Goal: Task Accomplishment & Management: Use online tool/utility

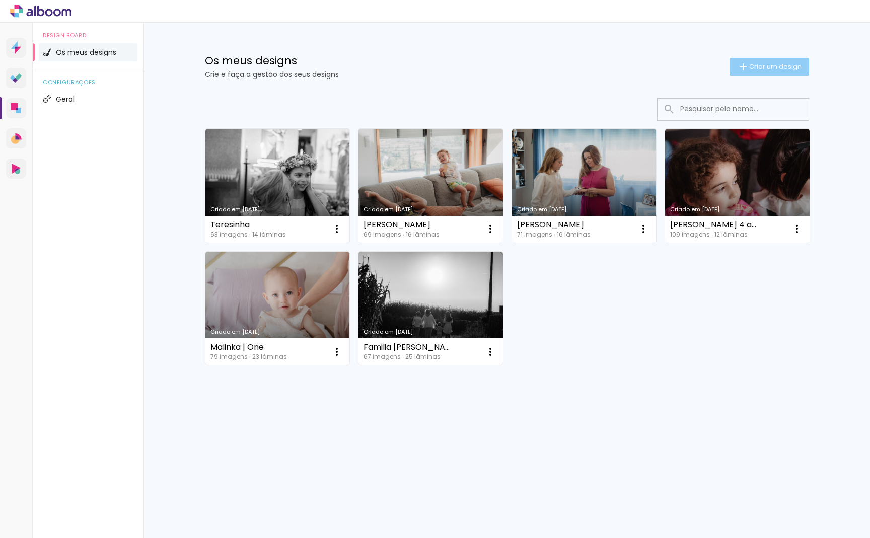
click at [775, 66] on span "Criar um design" at bounding box center [775, 66] width 52 height 7
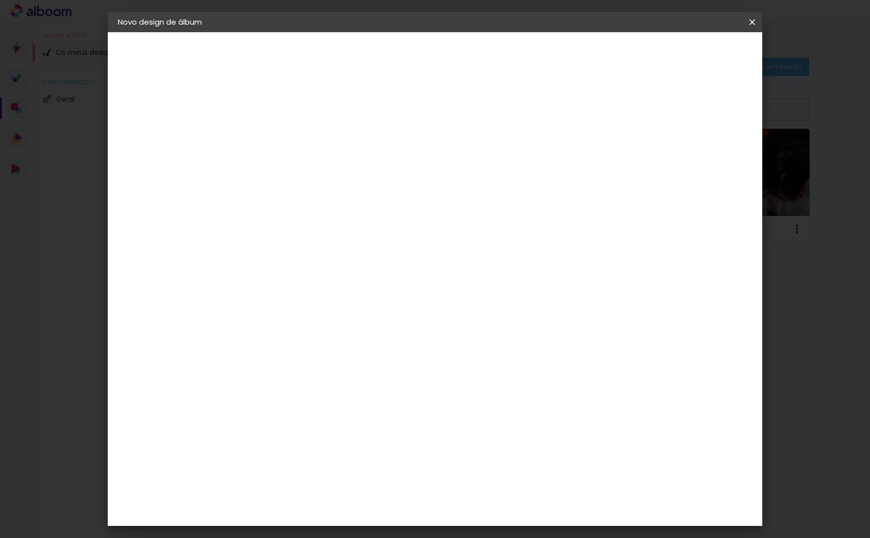
click at [282, 141] on input at bounding box center [282, 135] width 0 height 16
click at [282, 139] on input at bounding box center [282, 135] width 0 height 16
type input "JoaoMaria"
type paper-input "JoaoMaria"
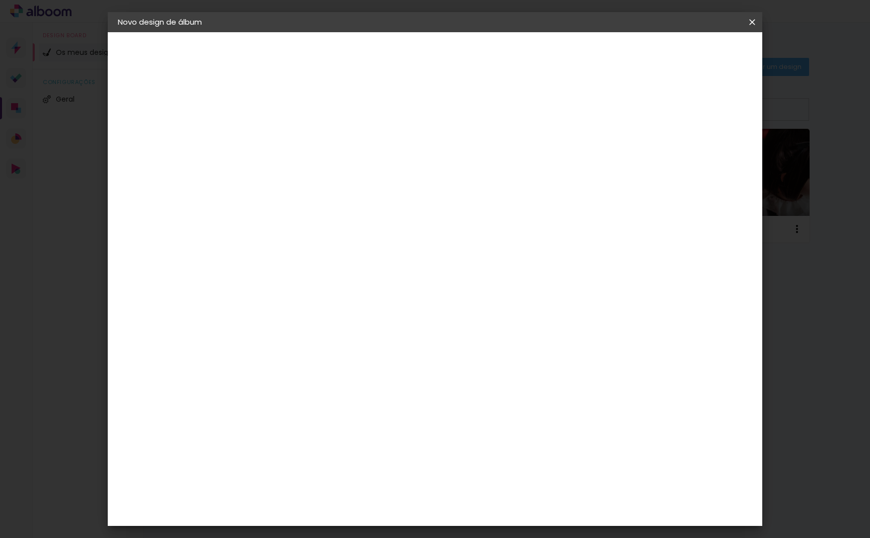
click at [0, 0] on slot "Avançar" at bounding box center [0, 0] width 0 height 0
click at [313, 262] on div "Floricolor" at bounding box center [294, 265] width 37 height 8
click at [0, 0] on slot "Avançar" at bounding box center [0, 0] width 0 height 0
click at [322, 168] on input "text" at bounding box center [301, 176] width 39 height 16
click at [557, 166] on paper-item "Album" at bounding box center [500, 167] width 201 height 20
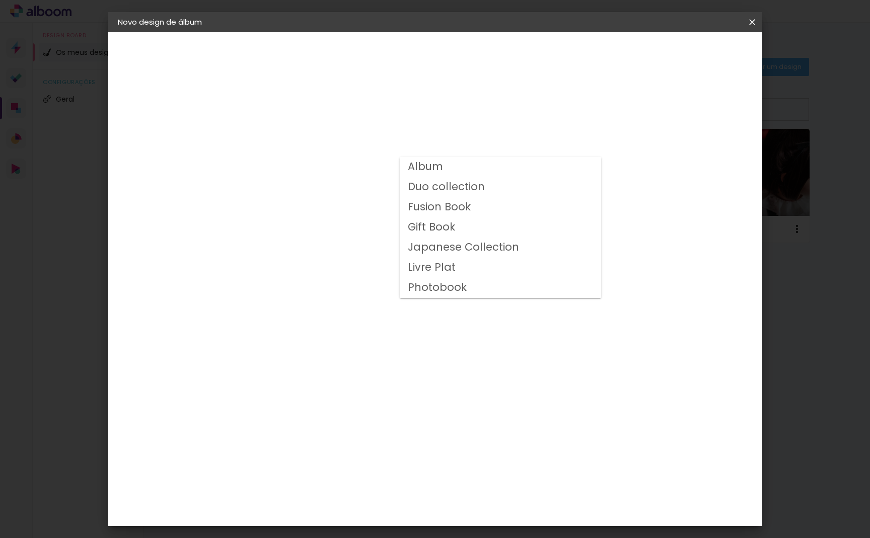
type input "Album"
click at [387, 258] on span "25 × 25 cm" at bounding box center [368, 268] width 37 height 21
click at [0, 0] on slot "Avançar" at bounding box center [0, 0] width 0 height 0
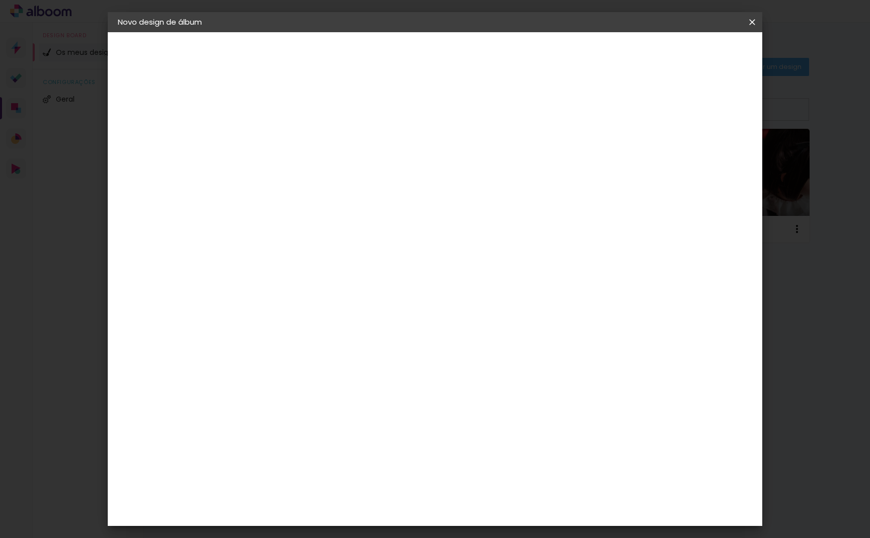
scroll to position [1, 0]
click at [696, 54] on span "Iniciar design" at bounding box center [674, 53] width 46 height 7
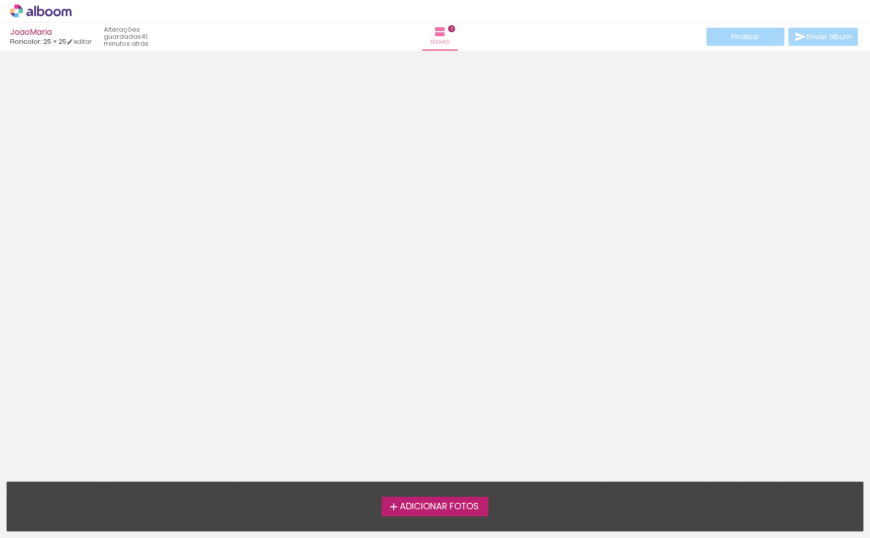
click at [56, 9] on icon at bounding box center [57, 13] width 8 height 8
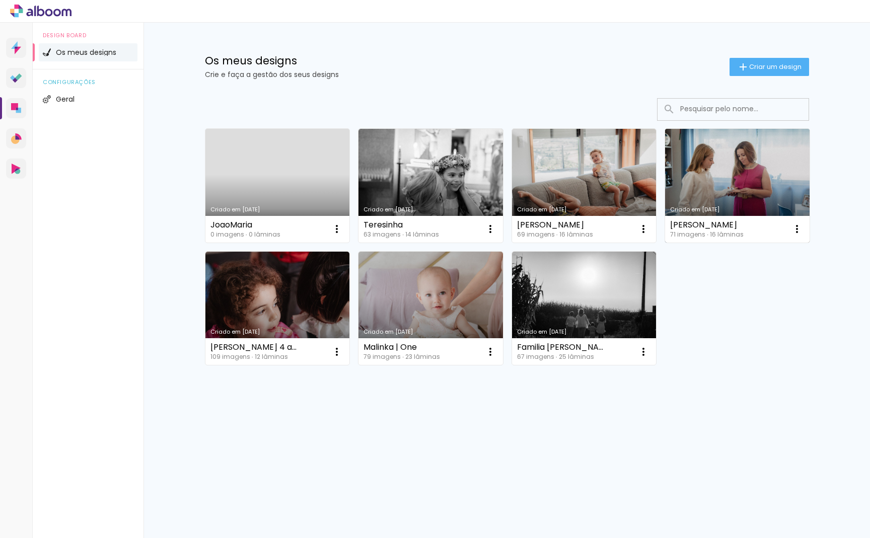
click at [723, 172] on link "Criado em [DATE]" at bounding box center [737, 186] width 144 height 114
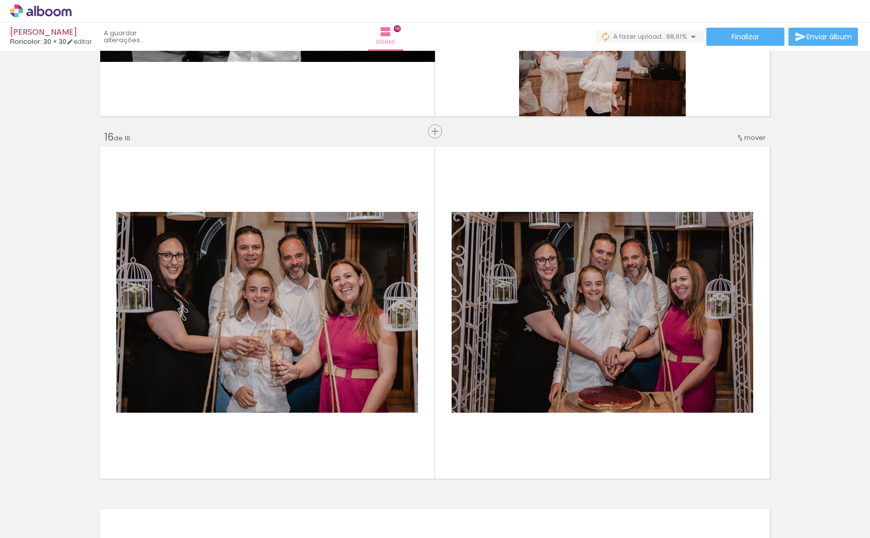
scroll to position [5310, 0]
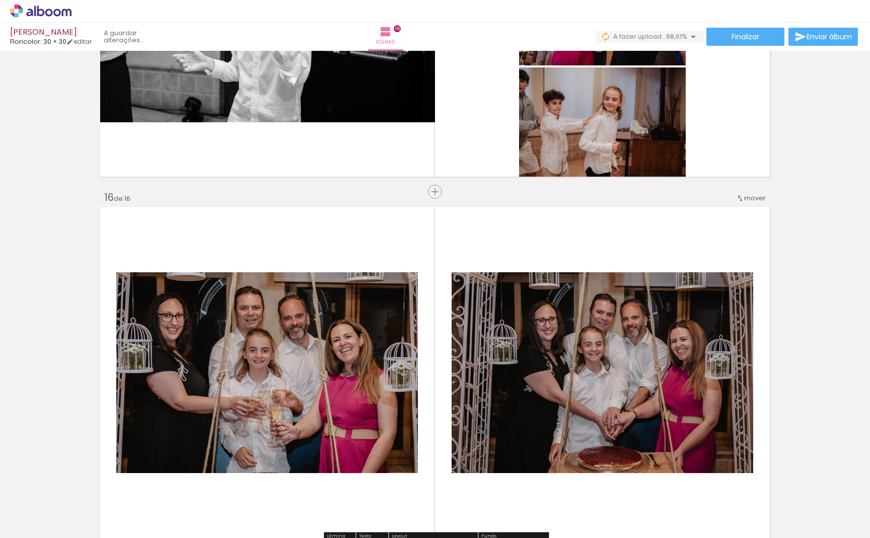
click at [318, 376] on quentale-photo at bounding box center [266, 372] width 301 height 201
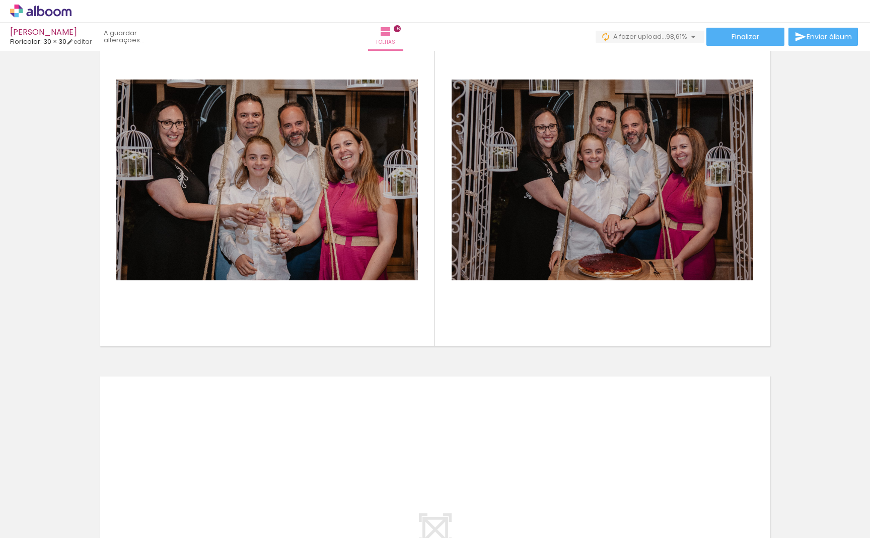
scroll to position [0, 0]
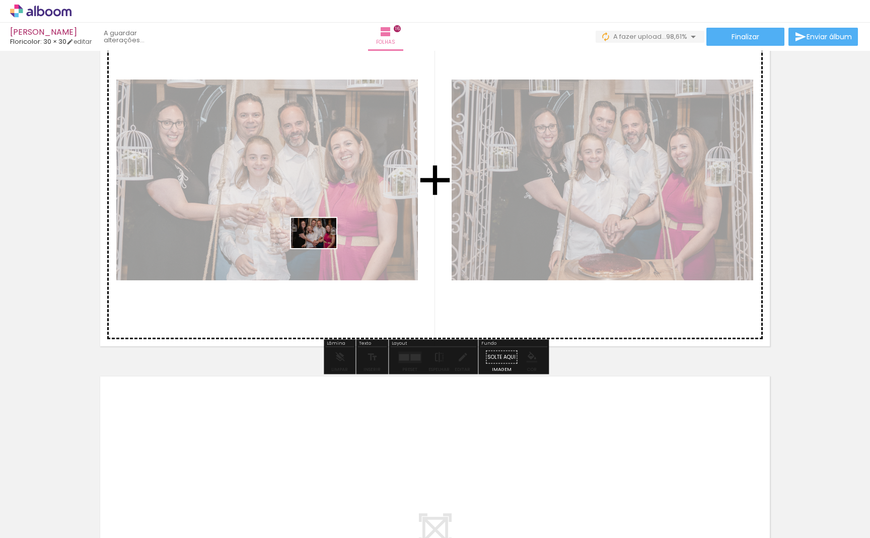
drag, startPoint x: 848, startPoint y: 507, endPoint x: 321, endPoint y: 248, distance: 587.1
click at [321, 248] on quentale-workspace at bounding box center [435, 269] width 870 height 538
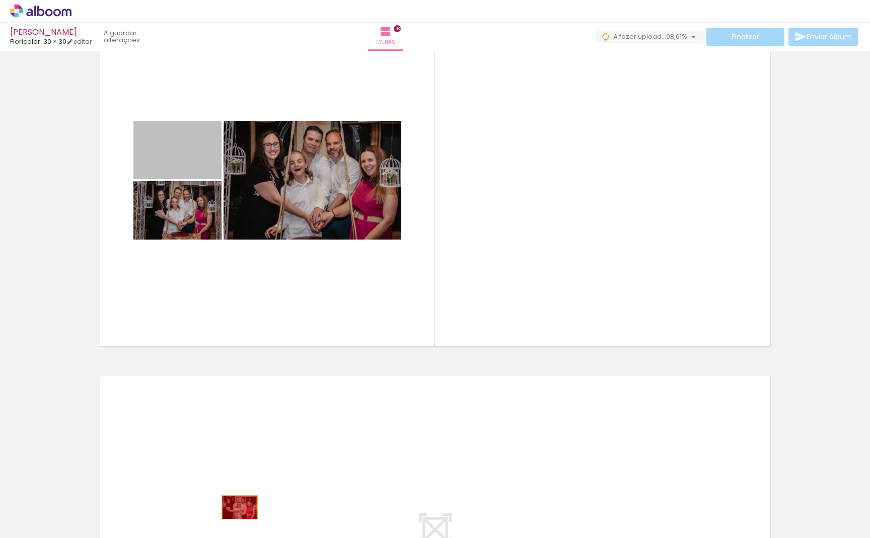
drag, startPoint x: 195, startPoint y: 157, endPoint x: 240, endPoint y: 508, distance: 353.6
click at [240, 508] on quentale-workspace at bounding box center [435, 269] width 870 height 538
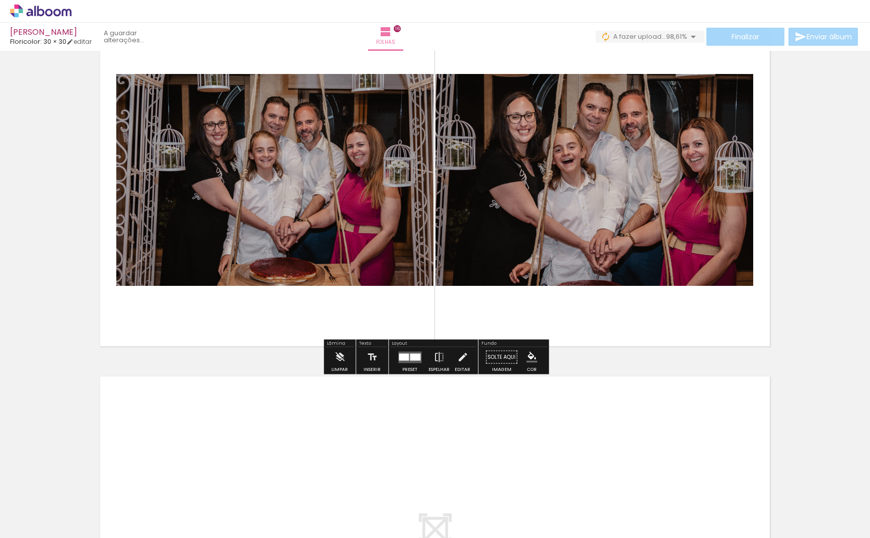
click at [405, 365] on div at bounding box center [409, 357] width 27 height 20
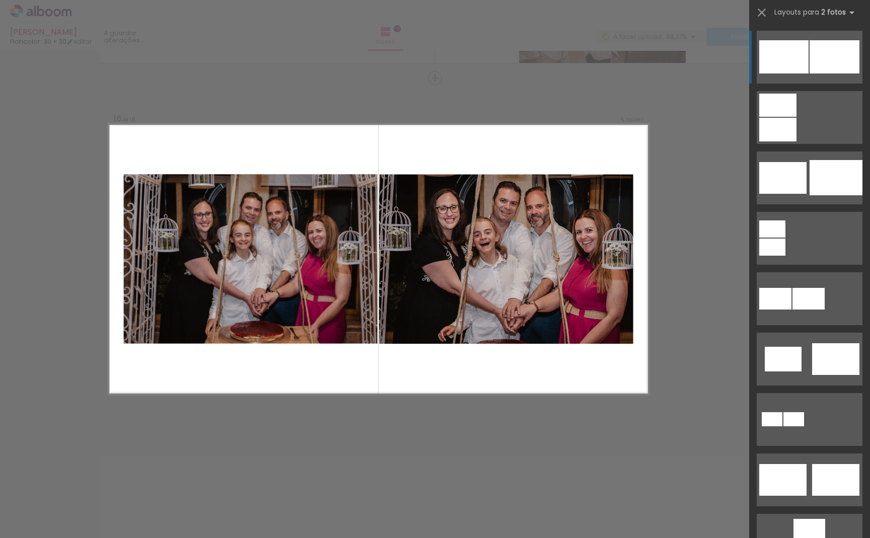
scroll to position [5420, 0]
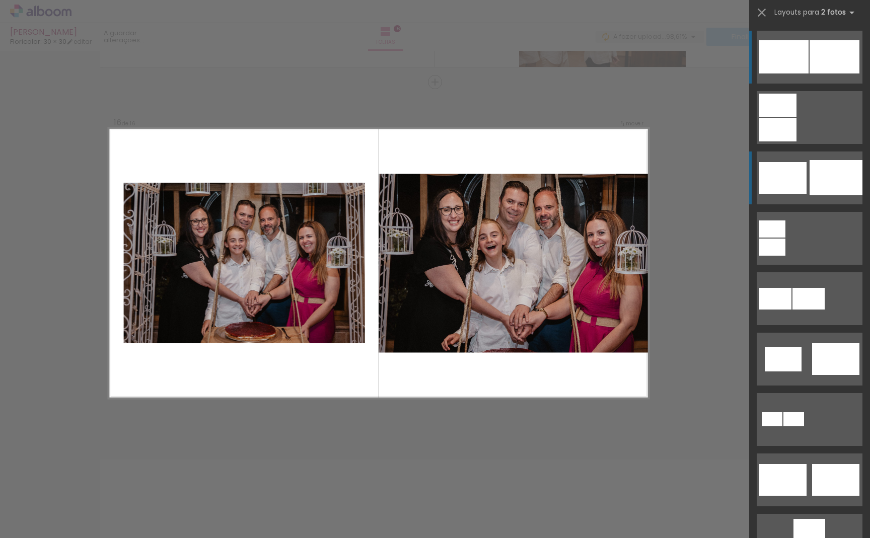
click at [821, 189] on div at bounding box center [835, 177] width 53 height 35
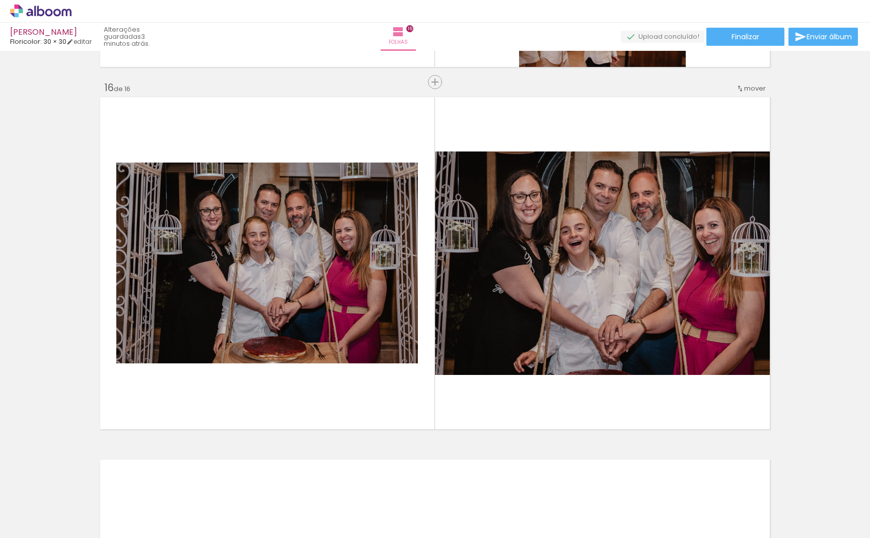
scroll to position [0, 3264]
